Goal: Task Accomplishment & Management: Manage account settings

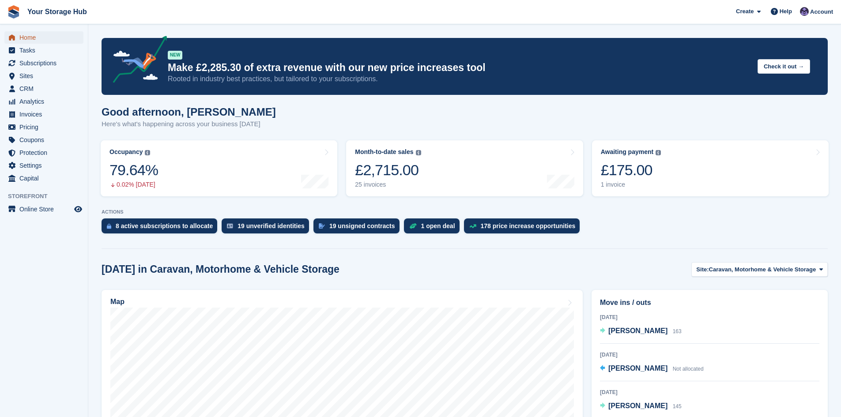
click at [28, 38] on span "Home" at bounding box center [45, 37] width 53 height 12
click at [34, 39] on span "Home" at bounding box center [45, 37] width 53 height 12
click at [659, 170] on div "£390.00" at bounding box center [631, 170] width 60 height 18
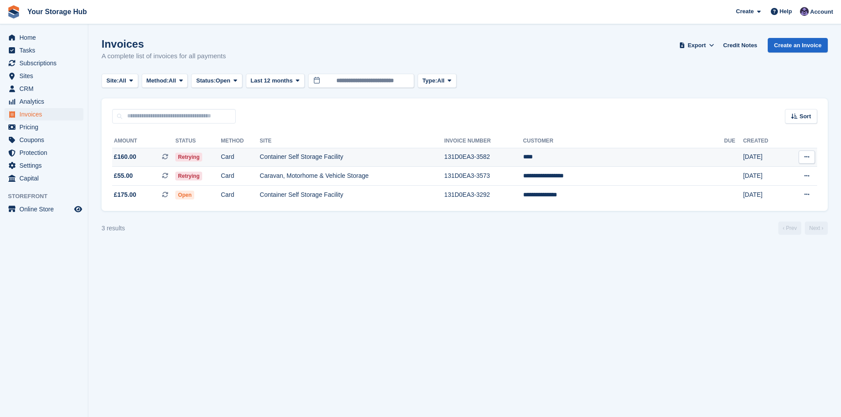
click at [168, 156] on icon at bounding box center [165, 157] width 6 height 6
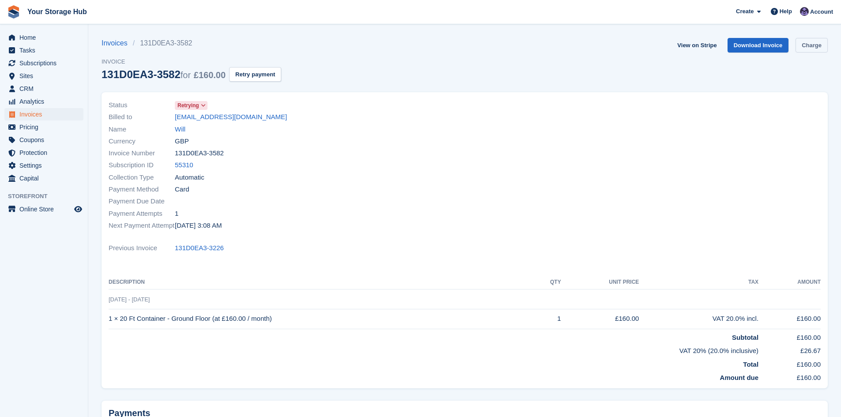
click at [814, 45] on link "Charge" at bounding box center [811, 45] width 32 height 15
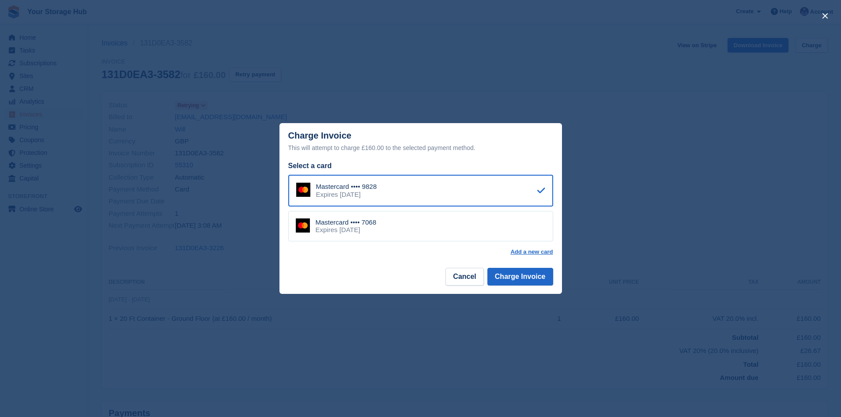
click at [434, 225] on div "Mastercard •••• 7068 Expires November 2027" at bounding box center [420, 226] width 265 height 31
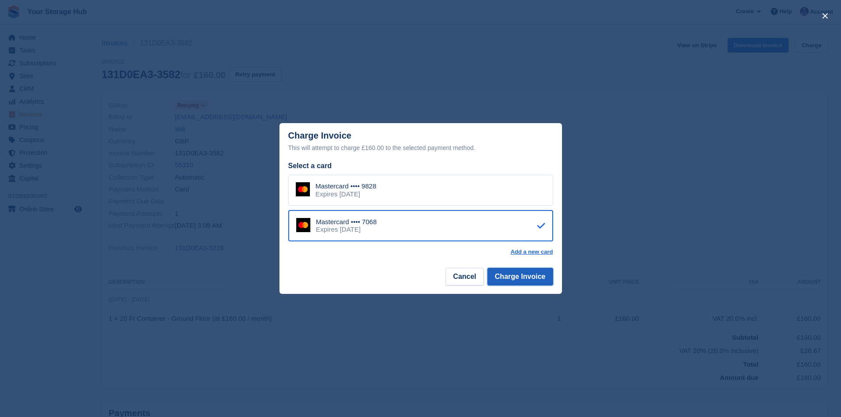
click at [516, 279] on button "Charge Invoice" at bounding box center [520, 277] width 66 height 18
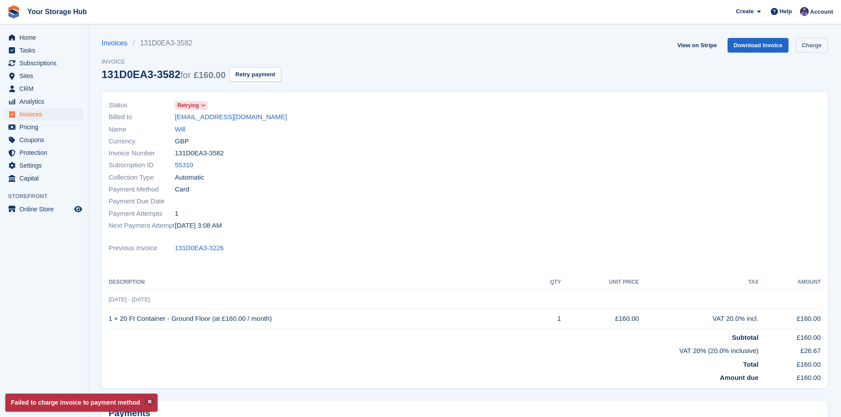
click at [827, 41] on link "Charge" at bounding box center [811, 45] width 32 height 15
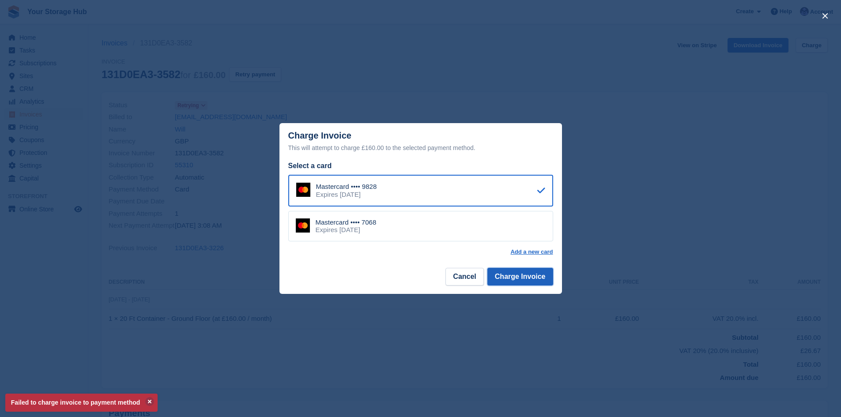
click at [520, 282] on button "Charge Invoice" at bounding box center [520, 277] width 66 height 18
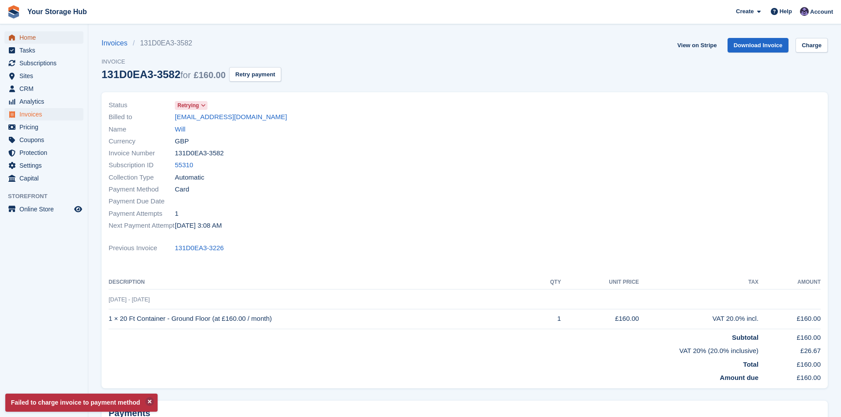
click at [29, 38] on span "Home" at bounding box center [45, 37] width 53 height 12
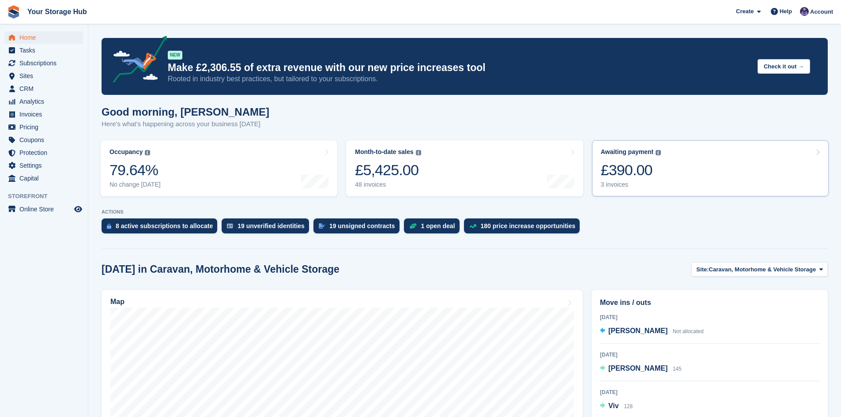
click at [614, 174] on div "£390.00" at bounding box center [631, 170] width 60 height 18
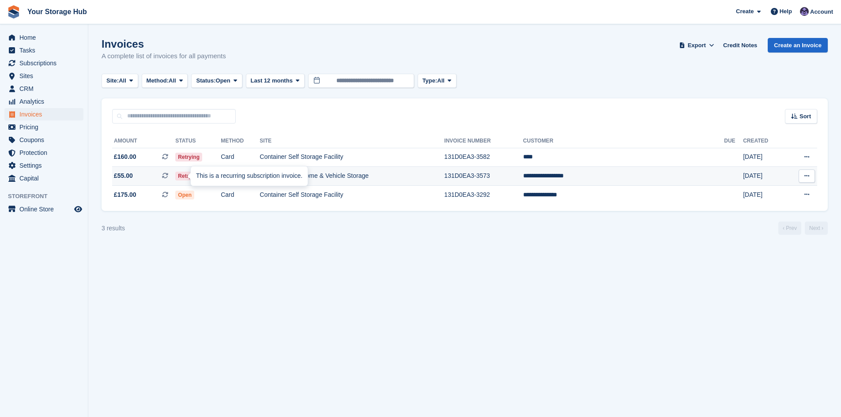
click at [191, 173] on div "This is a recurring subscription invoice." at bounding box center [249, 175] width 117 height 19
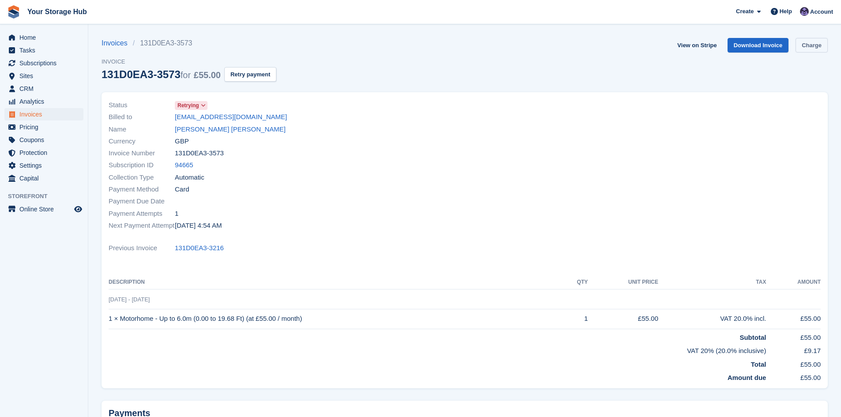
click at [807, 48] on link "Charge" at bounding box center [811, 45] width 32 height 15
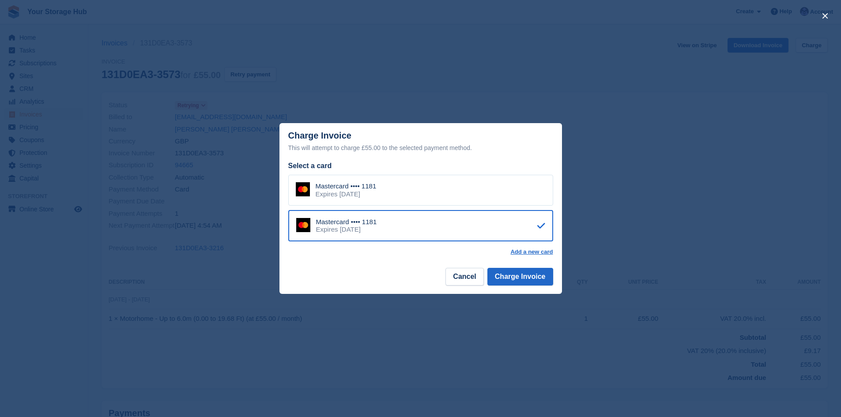
click at [382, 194] on div "Mastercard •••• 1181 Expires March 2026" at bounding box center [420, 190] width 265 height 31
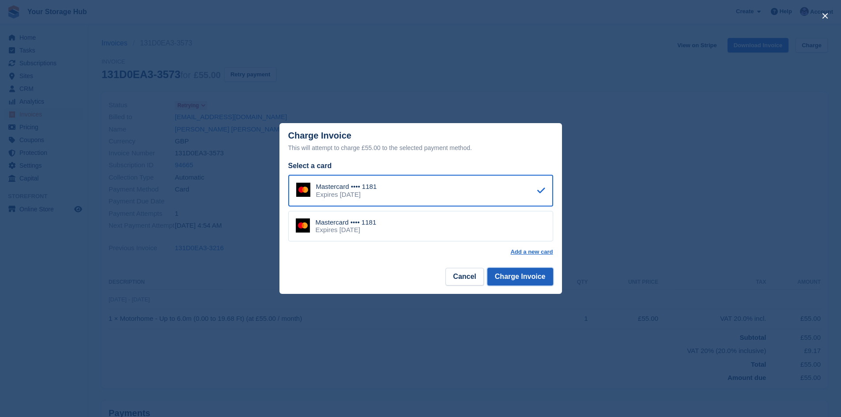
click at [511, 278] on button "Charge Invoice" at bounding box center [520, 277] width 66 height 18
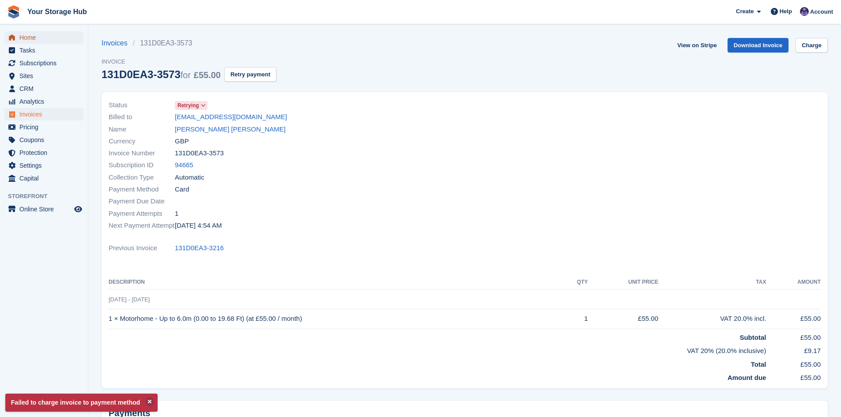
click at [36, 38] on span "Home" at bounding box center [45, 37] width 53 height 12
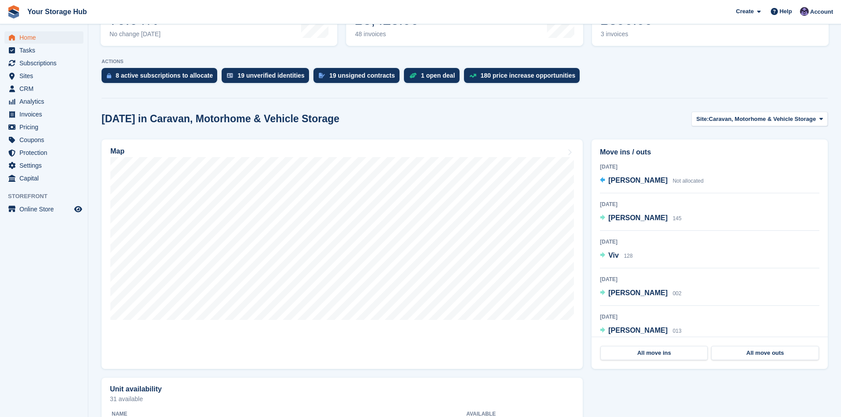
scroll to position [44, 0]
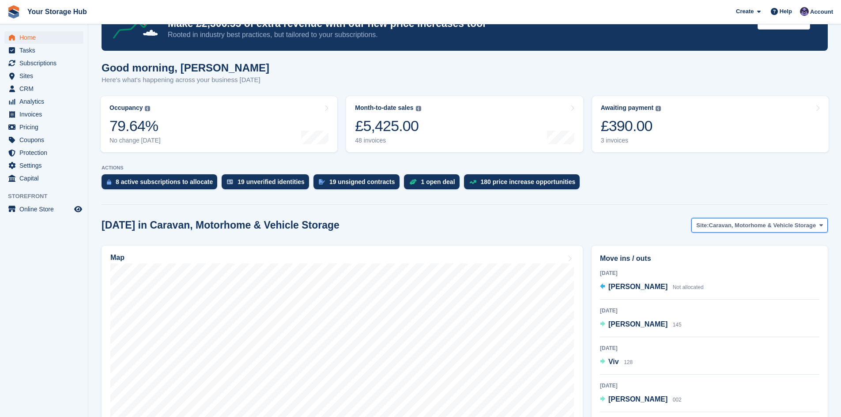
click at [740, 227] on span "Caravan, Motorhome & Vehicle Storage" at bounding box center [762, 225] width 107 height 9
click at [735, 268] on link "Container Self Storage Facility" at bounding box center [760, 262] width 127 height 16
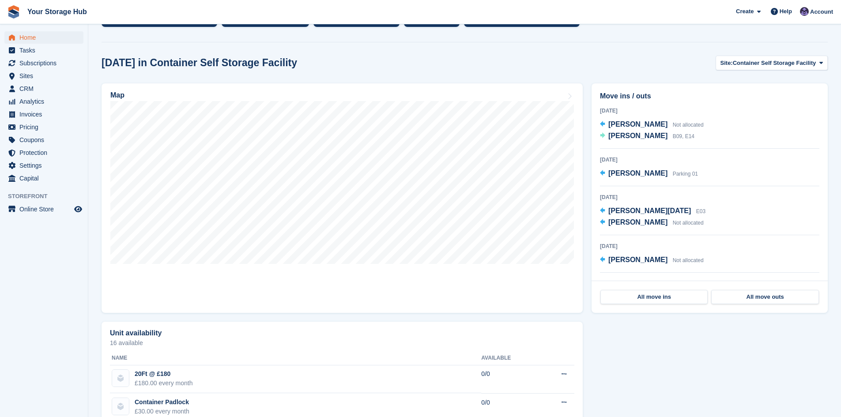
scroll to position [221, 0]
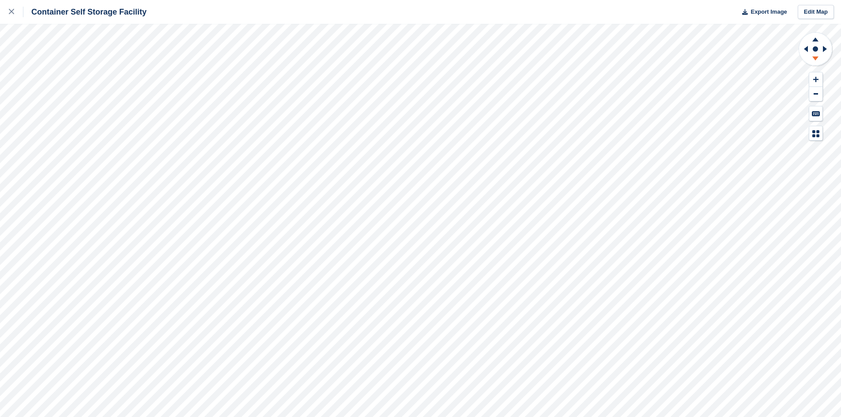
click at [817, 60] on icon at bounding box center [815, 59] width 23 height 11
click at [817, 38] on icon at bounding box center [815, 38] width 23 height 11
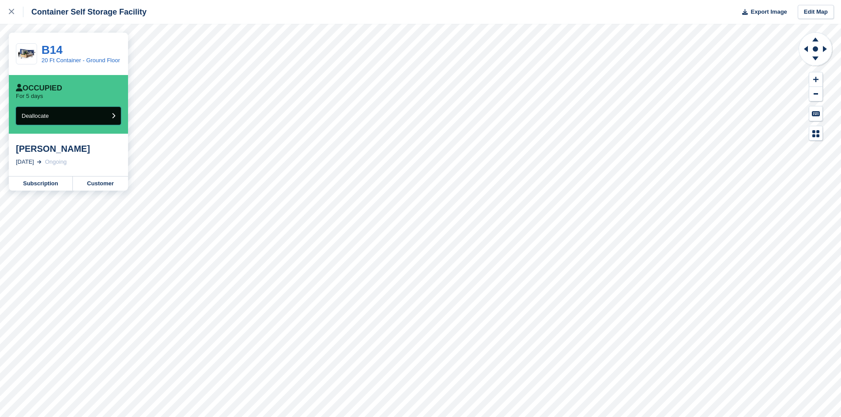
click at [89, 110] on button "Deallocate" at bounding box center [68, 116] width 105 height 18
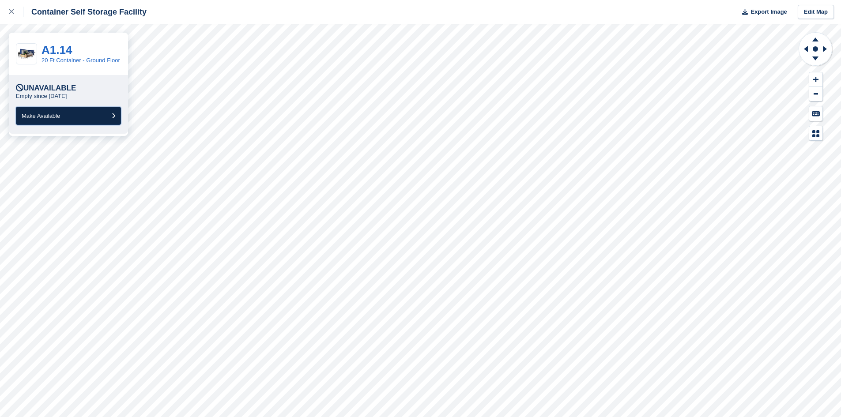
click at [68, 117] on button "Make Available" at bounding box center [68, 116] width 105 height 18
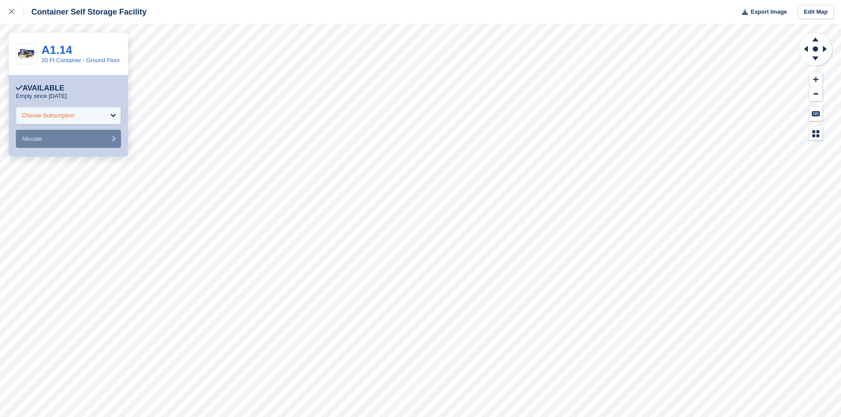
click at [62, 121] on div "Choose Subscription" at bounding box center [68, 116] width 105 height 18
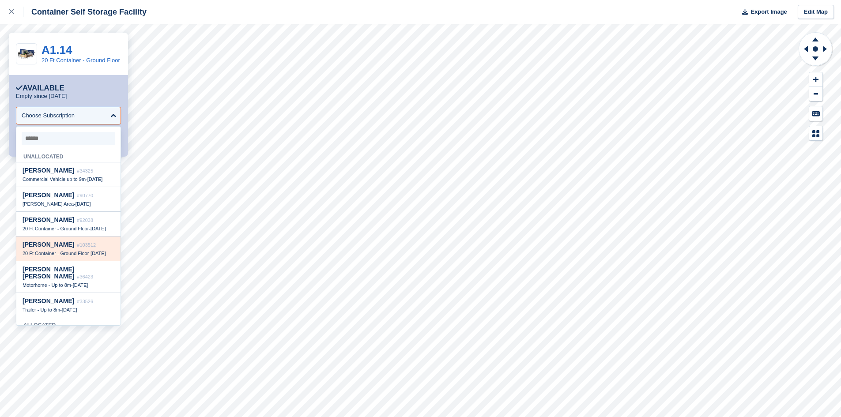
click at [59, 256] on div "20 Ft Container - Ground Floor - 28 Aug" at bounding box center [69, 253] width 92 height 6
select select "******"
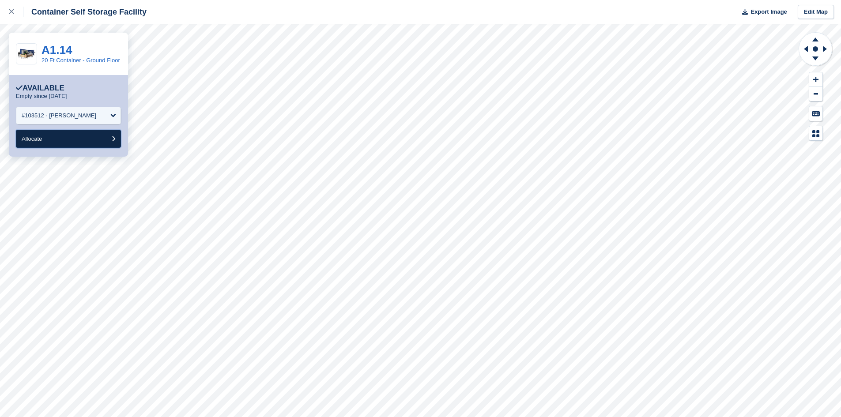
click at [91, 135] on button "Allocate" at bounding box center [68, 139] width 105 height 18
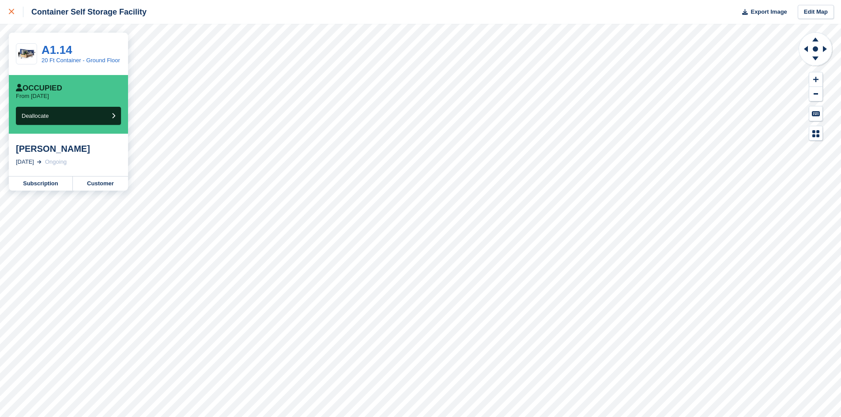
click at [8, 11] on link at bounding box center [11, 12] width 23 height 24
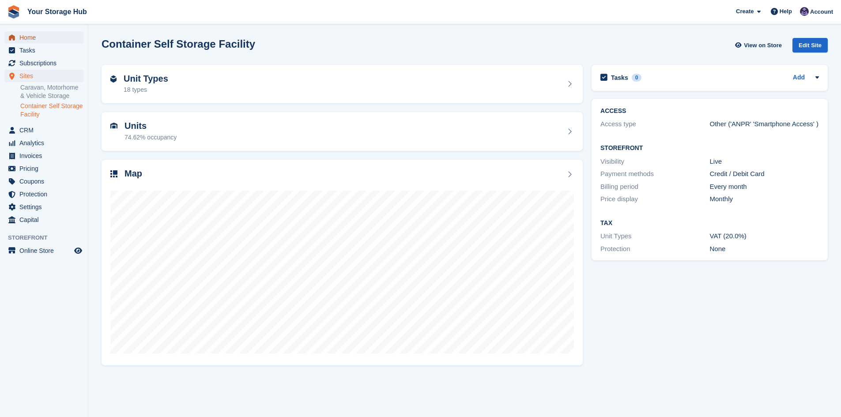
click at [41, 37] on span "Home" at bounding box center [45, 37] width 53 height 12
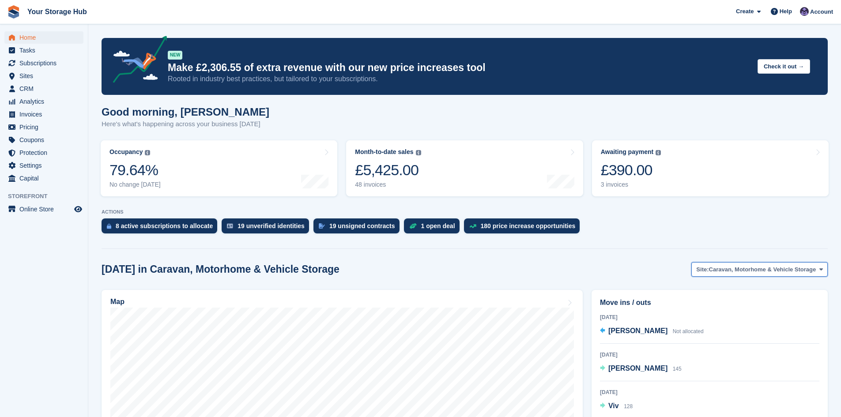
click at [765, 269] on span "Caravan, Motorhome & Vehicle Storage" at bounding box center [762, 269] width 107 height 9
click at [733, 313] on link "Container Self Storage Facility" at bounding box center [760, 306] width 127 height 16
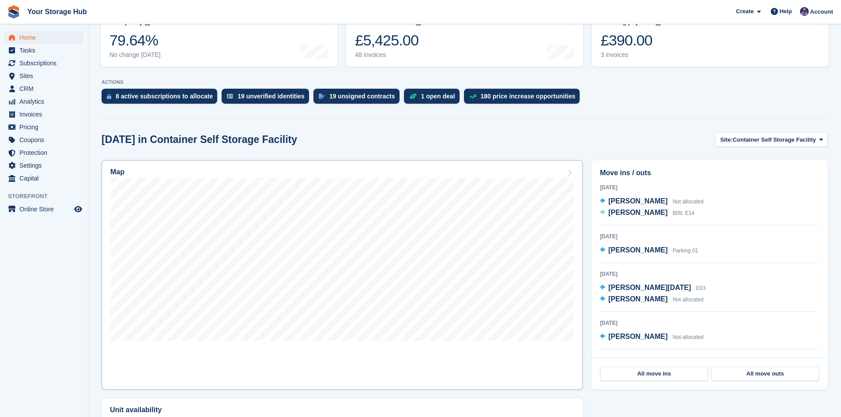
scroll to position [132, 0]
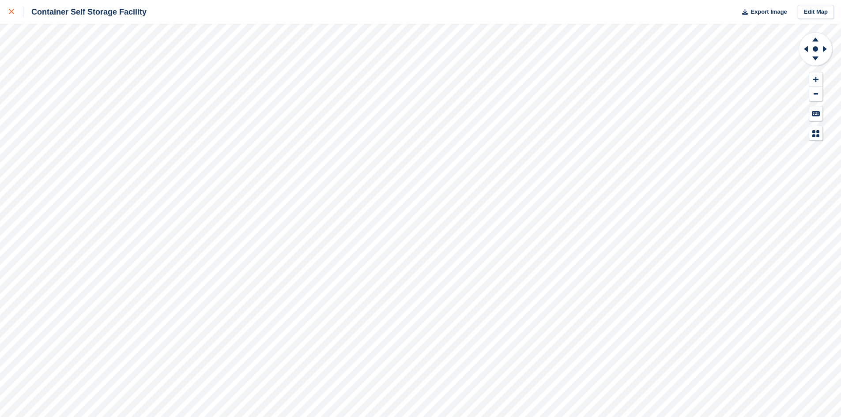
click at [11, 11] on icon at bounding box center [11, 11] width 5 height 5
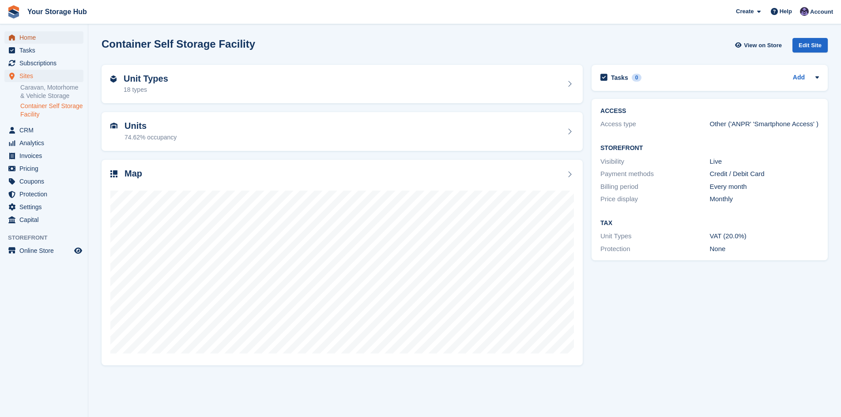
click at [25, 37] on span "Home" at bounding box center [45, 37] width 53 height 12
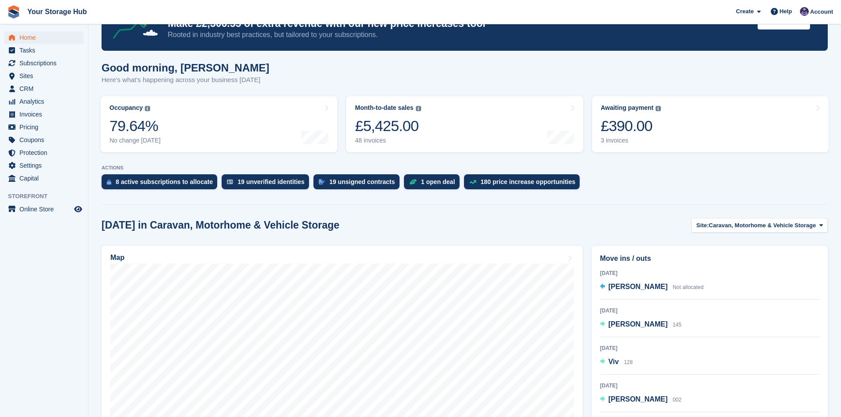
scroll to position [88, 0]
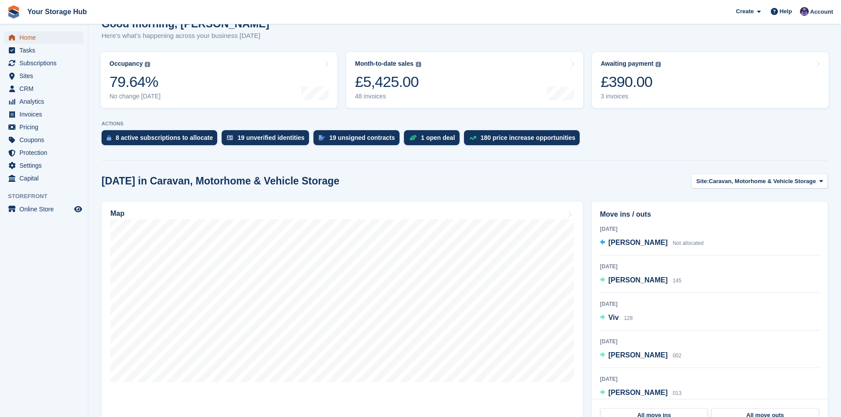
click at [23, 36] on span "Home" at bounding box center [45, 37] width 53 height 12
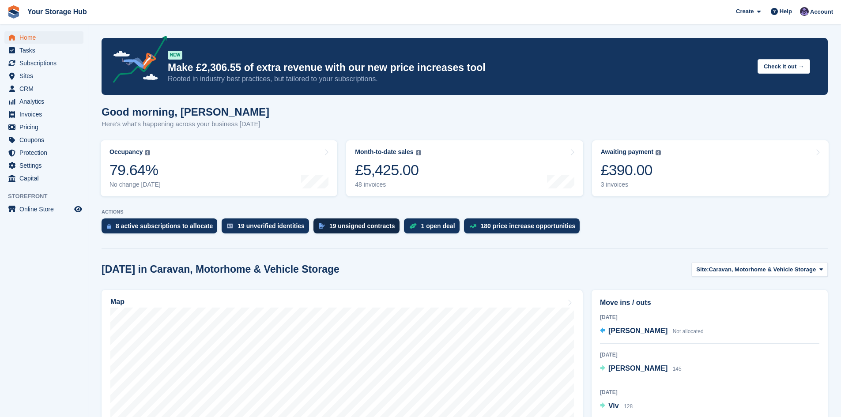
click at [343, 230] on div "19 unsigned contracts" at bounding box center [356, 226] width 86 height 15
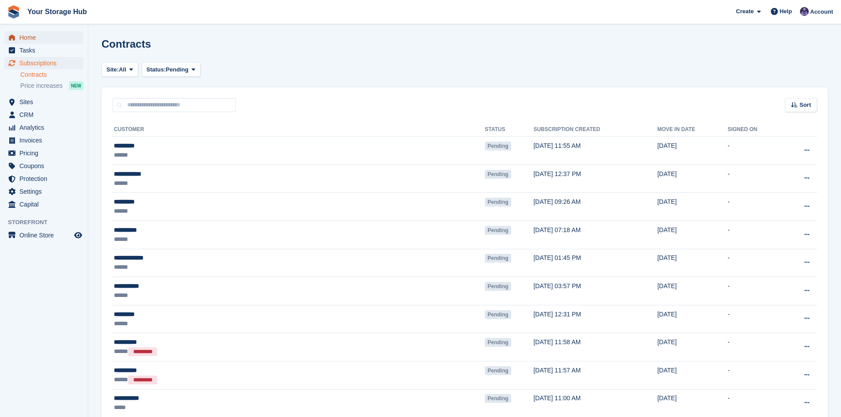
click at [27, 42] on span "Home" at bounding box center [45, 37] width 53 height 12
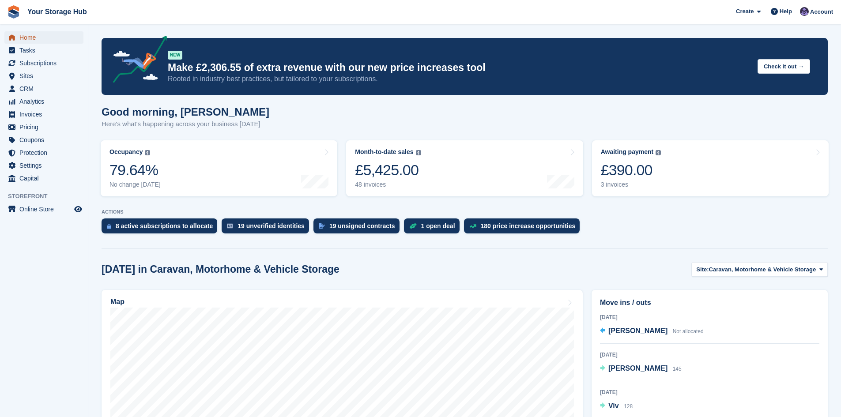
click at [27, 40] on span "Home" at bounding box center [45, 37] width 53 height 12
